Goal: Use online tool/utility

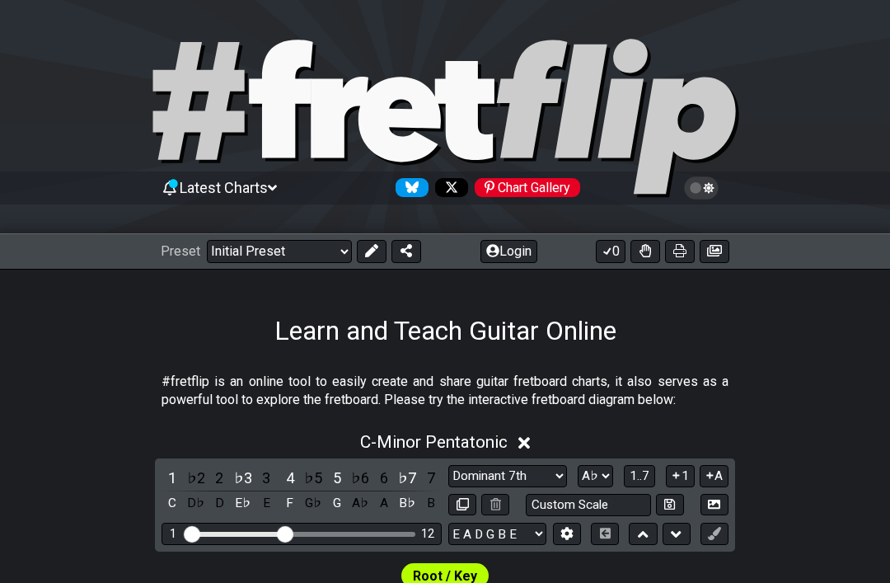
select select "Dominant 7th"
select select "Ab"
click at [372, 251] on icon at bounding box center [371, 250] width 13 height 13
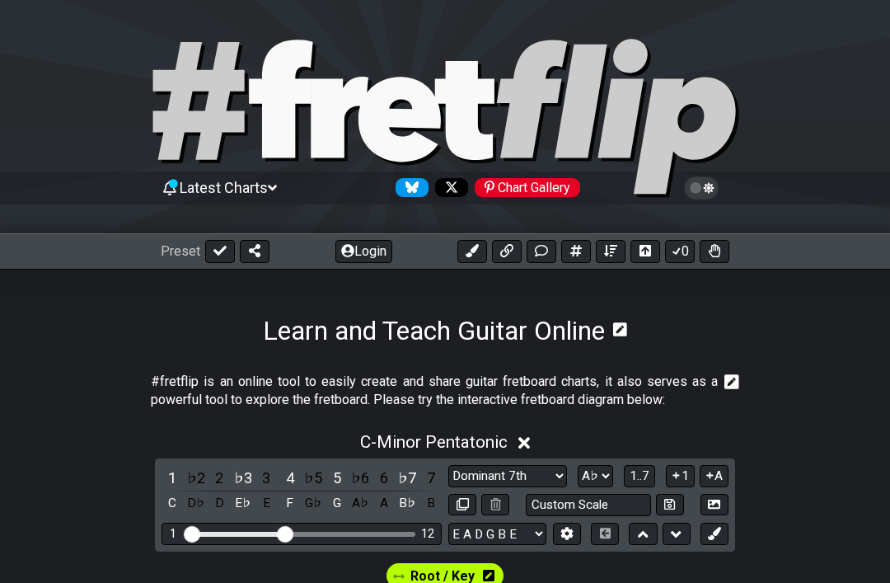
select select "Minor Pentatonic"
select select "C"
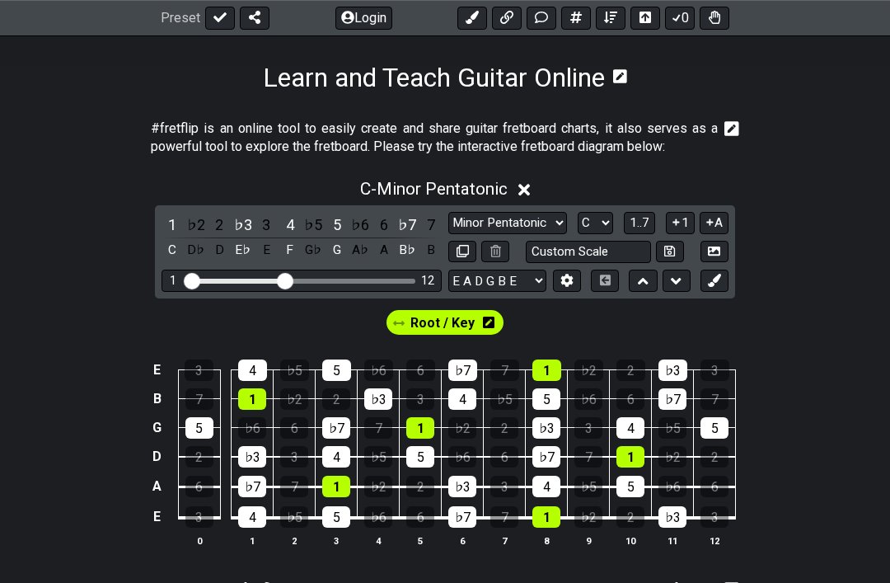
scroll to position [255, 0]
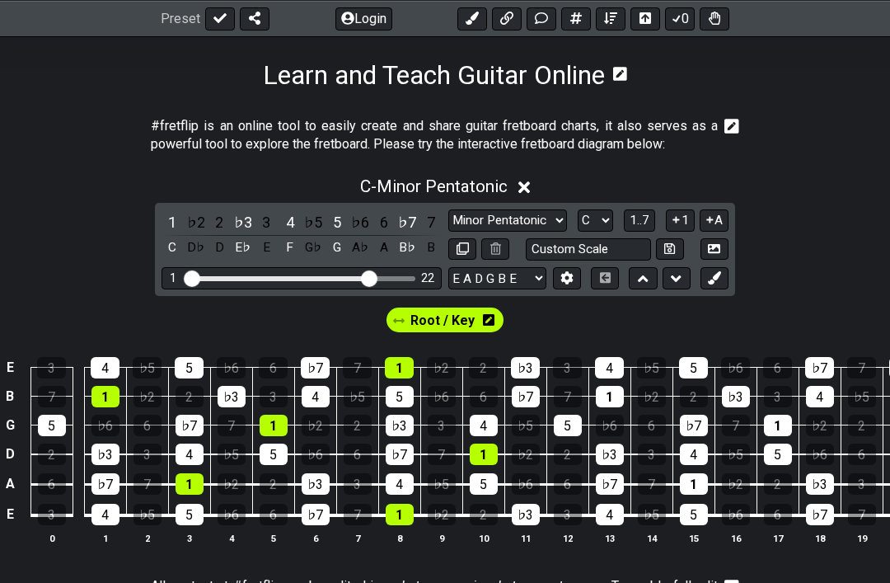
click at [597, 220] on select "A♭ A A♯ B♭ B C C♯ D♭ D D♯ E♭ E F F♯ G♭ G G♯" at bounding box center [595, 220] width 35 height 22
click at [532, 219] on select "Minor Pentatonic Click to edit Minor Pentatonic Major Pentatonic Minor Blues Ma…" at bounding box center [507, 220] width 119 height 22
select select "Major"
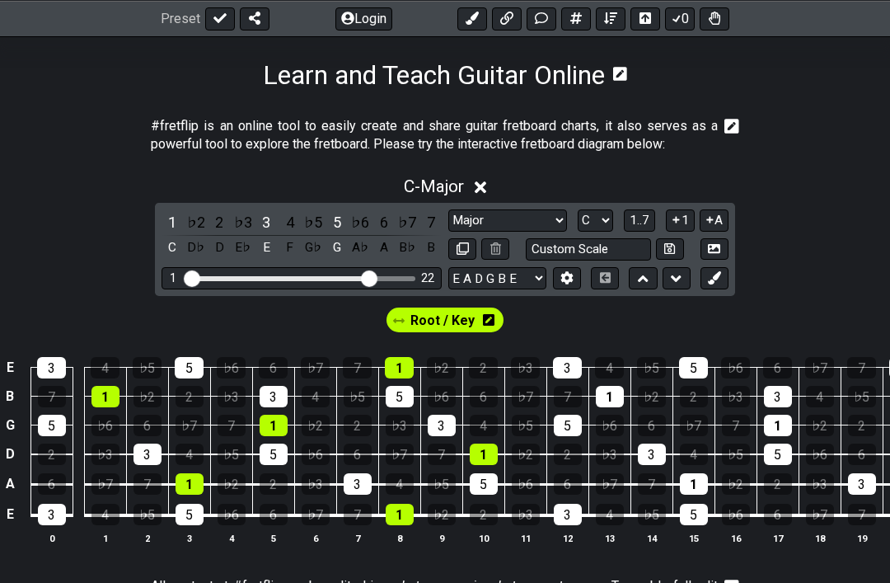
click at [491, 321] on icon at bounding box center [489, 320] width 12 height 12
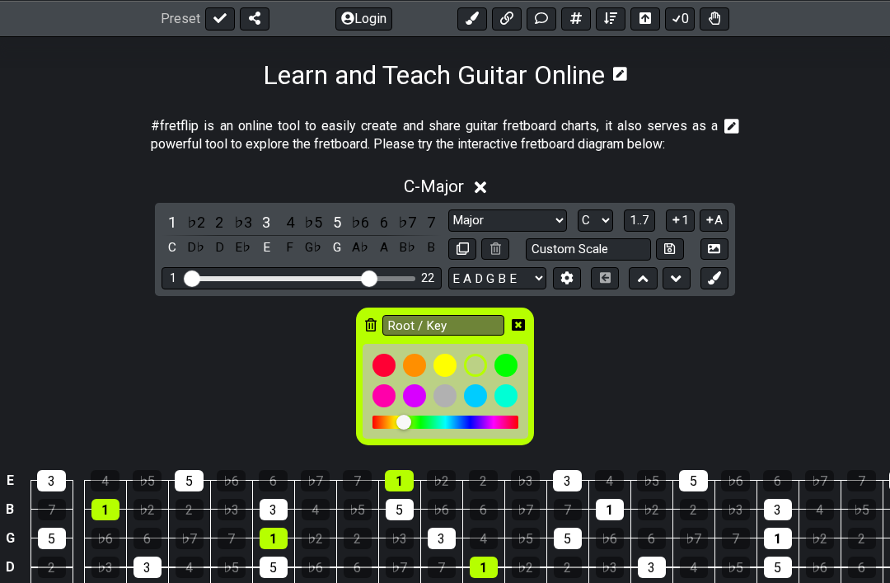
click at [366, 326] on icon at bounding box center [371, 324] width 12 height 13
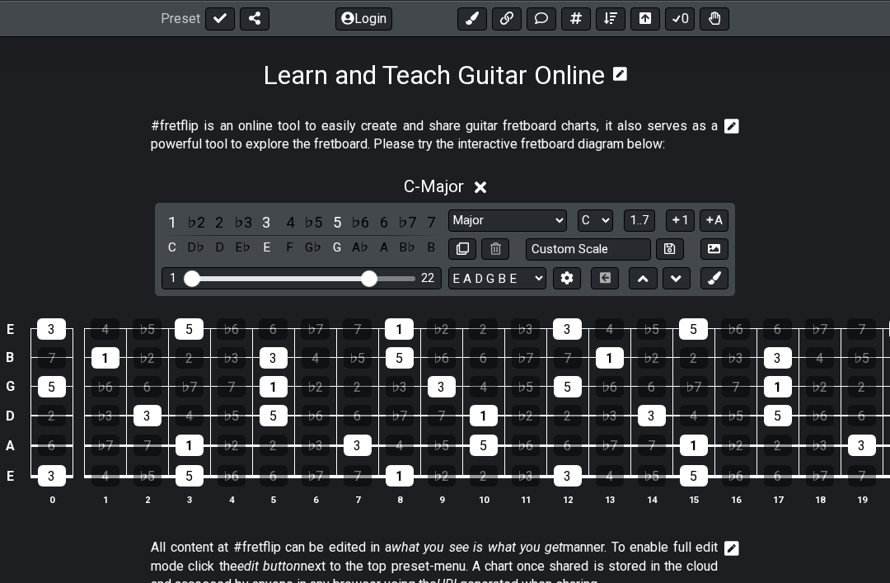
click at [218, 224] on div "2" at bounding box center [218, 222] width 21 height 22
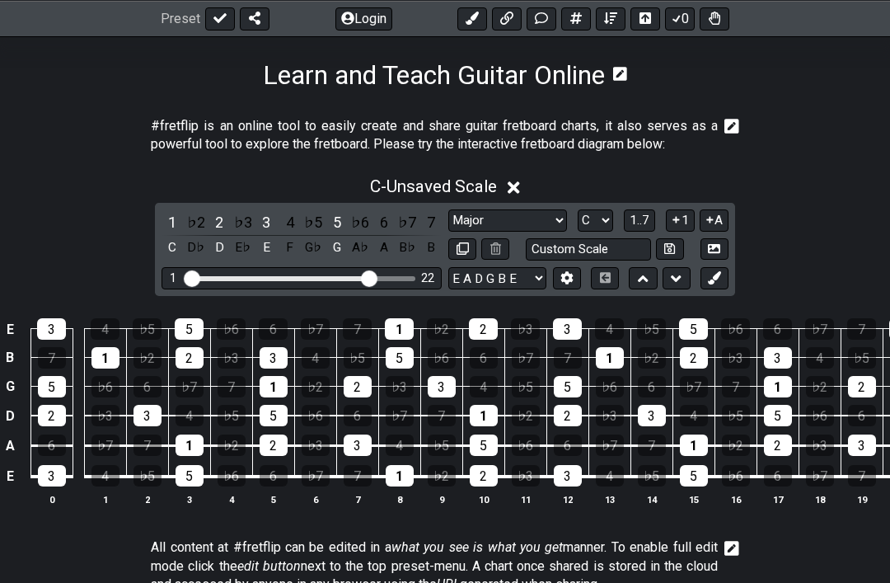
click at [312, 227] on div "♭5" at bounding box center [312, 222] width 21 height 22
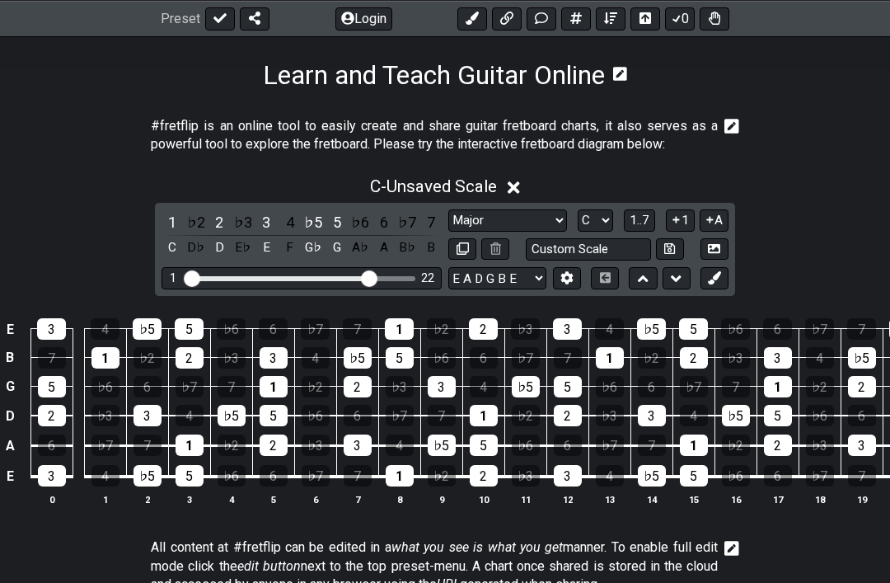
click at [381, 218] on div "6" at bounding box center [383, 222] width 21 height 22
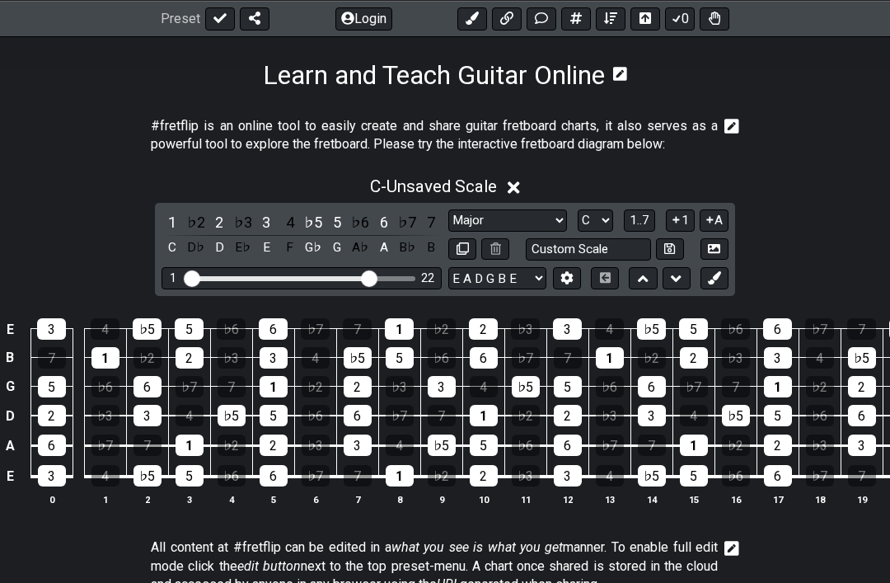
click at [725, 284] on button at bounding box center [714, 278] width 28 height 22
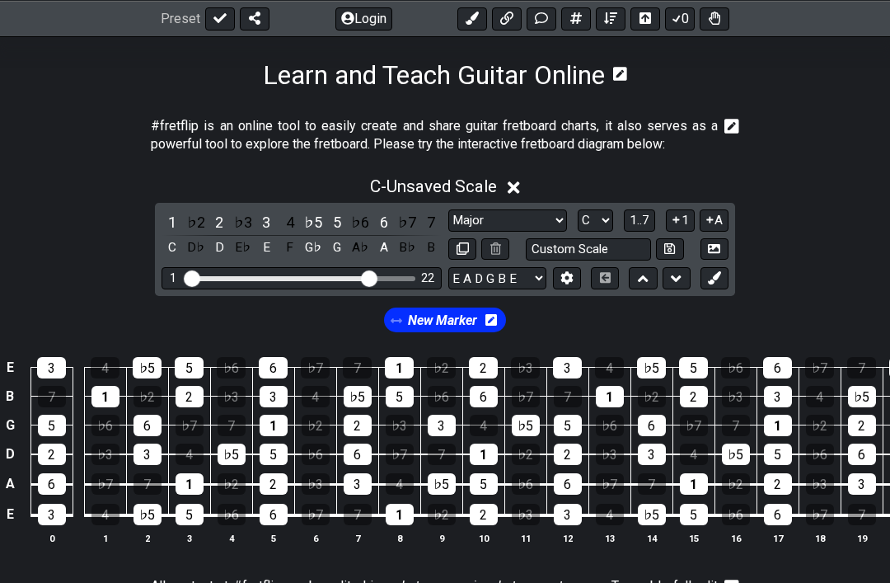
click at [173, 227] on div "1" at bounding box center [172, 222] width 21 height 22
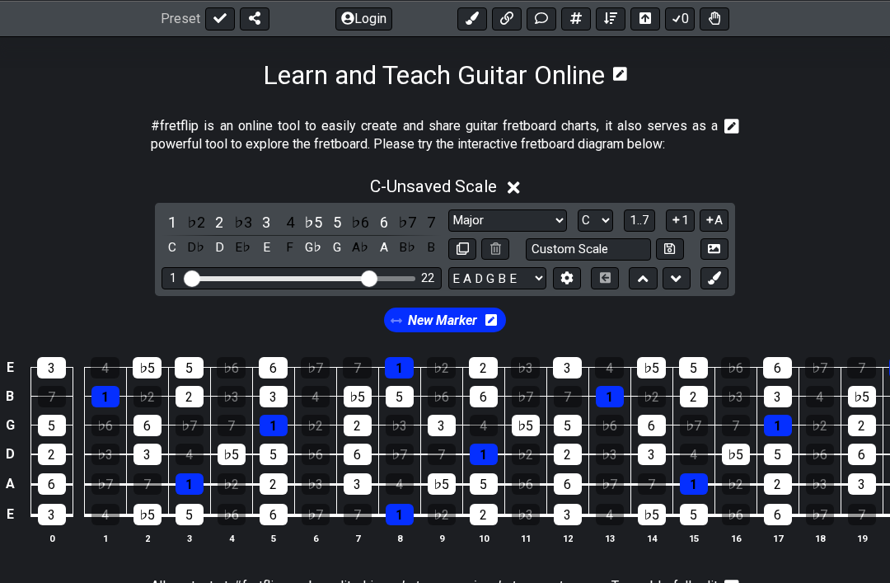
click at [272, 221] on div "3" at bounding box center [265, 222] width 21 height 22
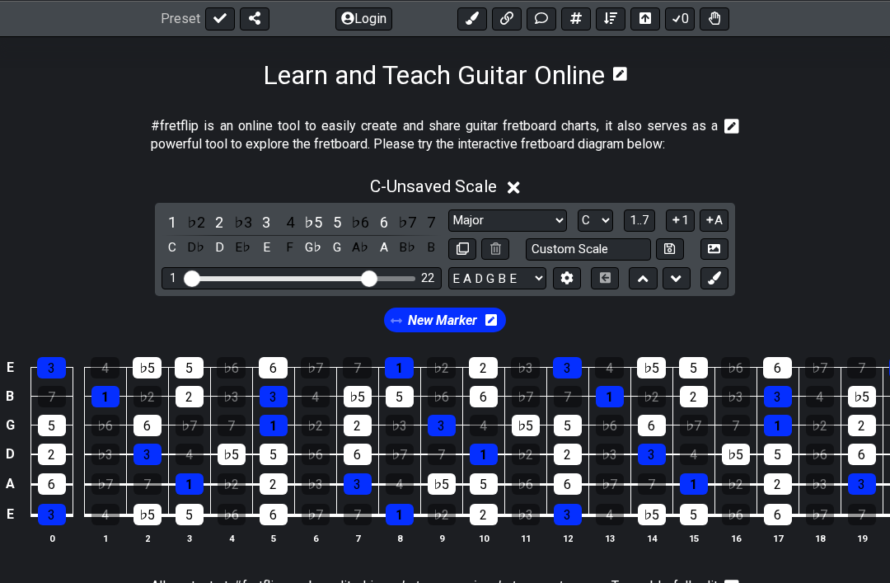
click at [337, 224] on div "5" at bounding box center [336, 222] width 21 height 22
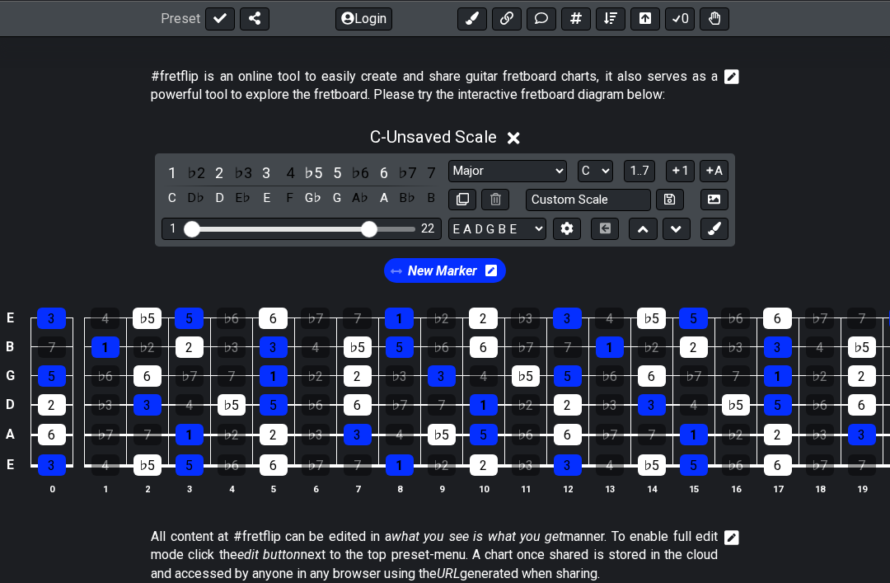
scroll to position [308, 0]
